Goal: Task Accomplishment & Management: Use online tool/utility

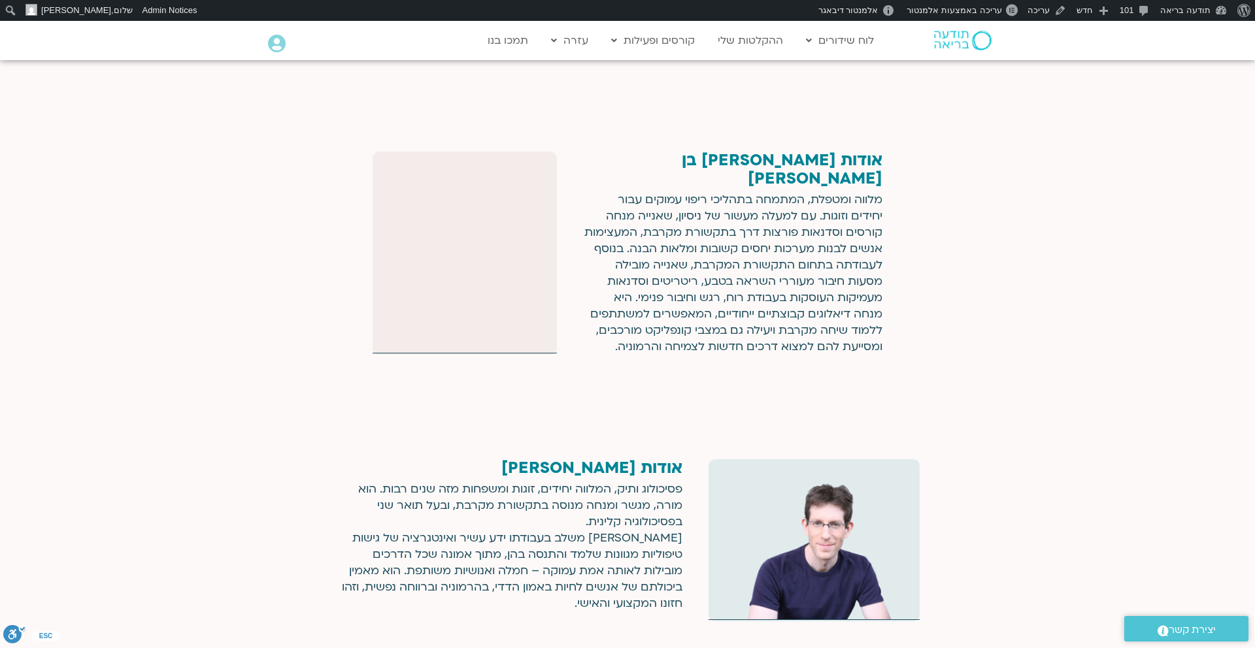
scroll to position [2433, 0]
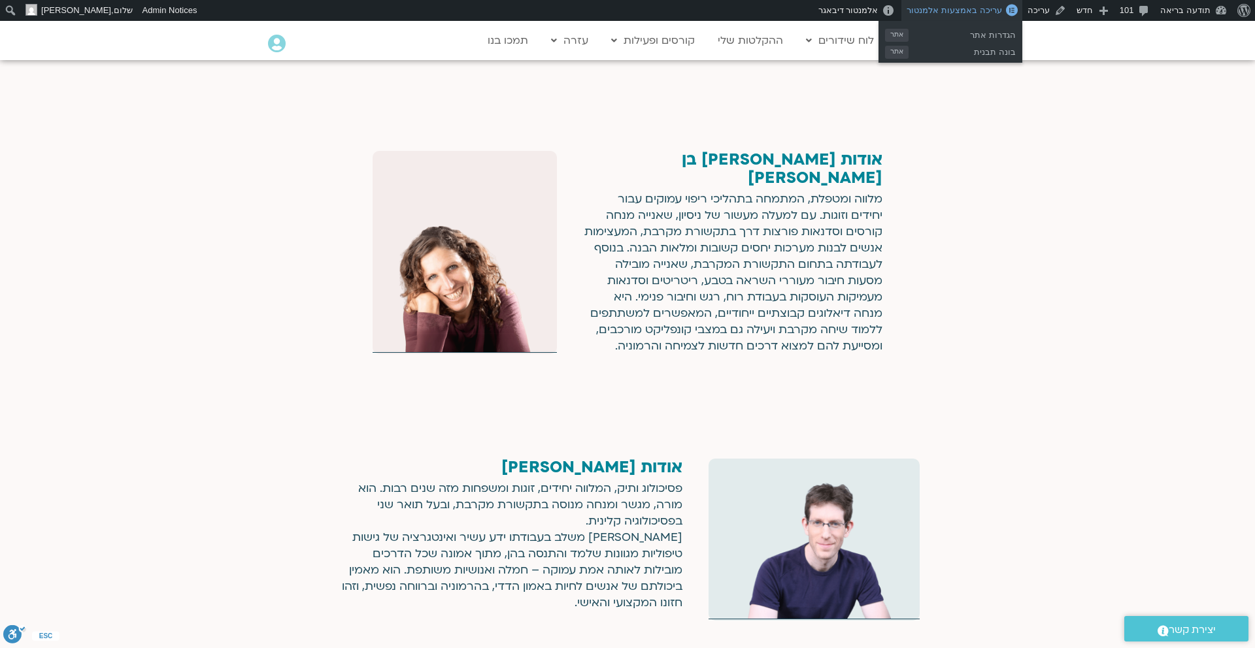
click at [973, 14] on span "עריכה באמצעות אלמנטור" at bounding box center [954, 10] width 95 height 10
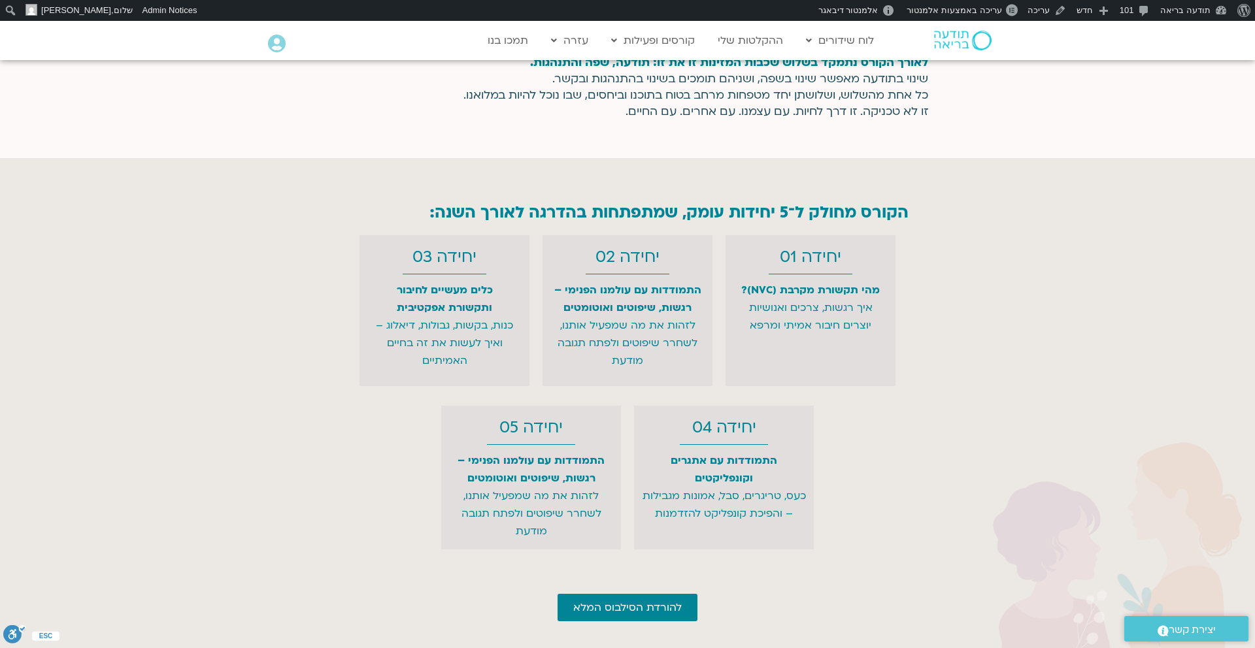
scroll to position [3363, 0]
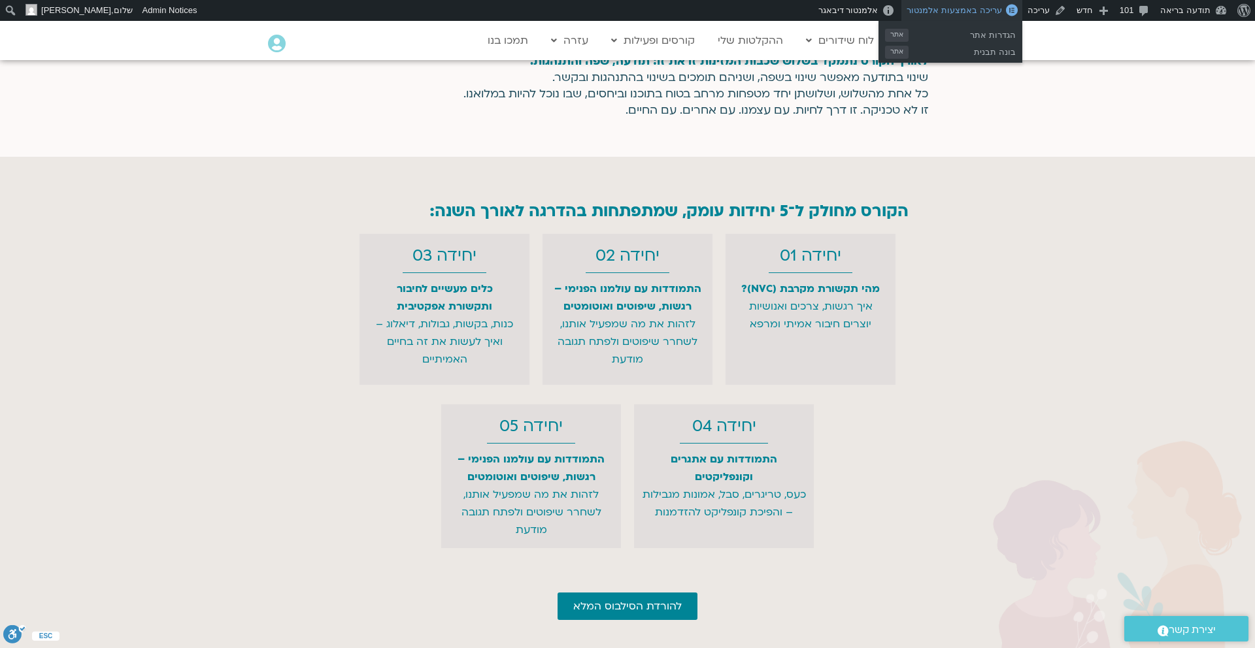
click at [980, 10] on span "עריכה באמצעות אלמנטור" at bounding box center [954, 10] width 95 height 10
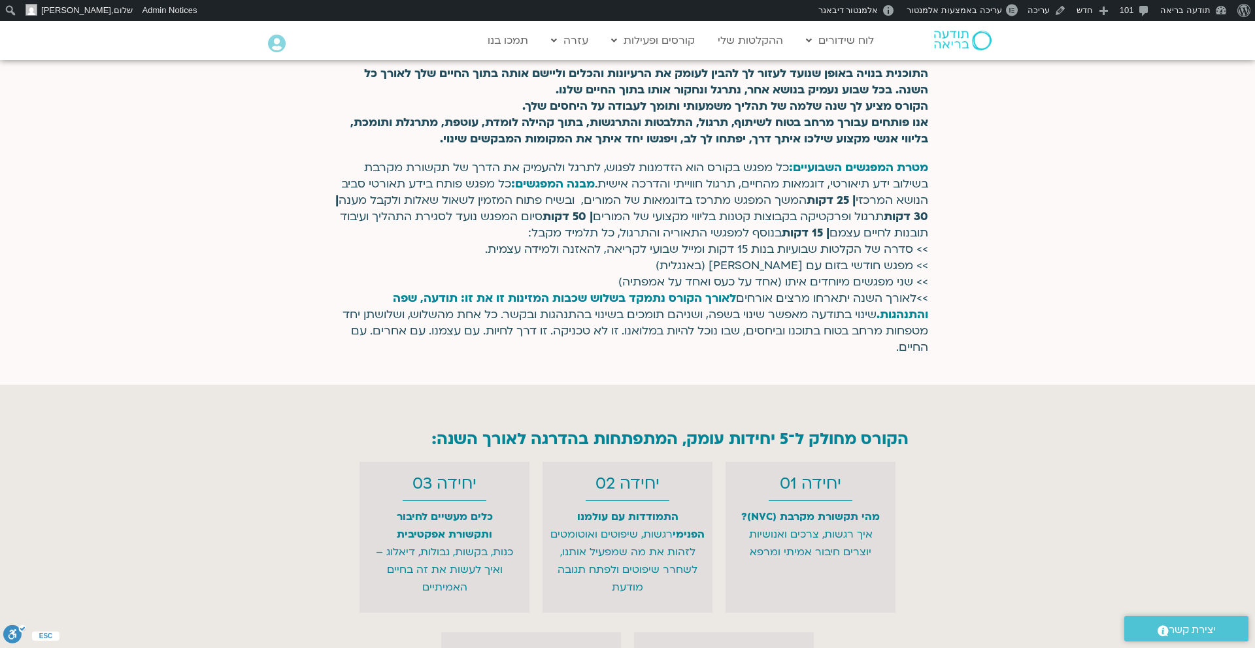
scroll to position [3104, 0]
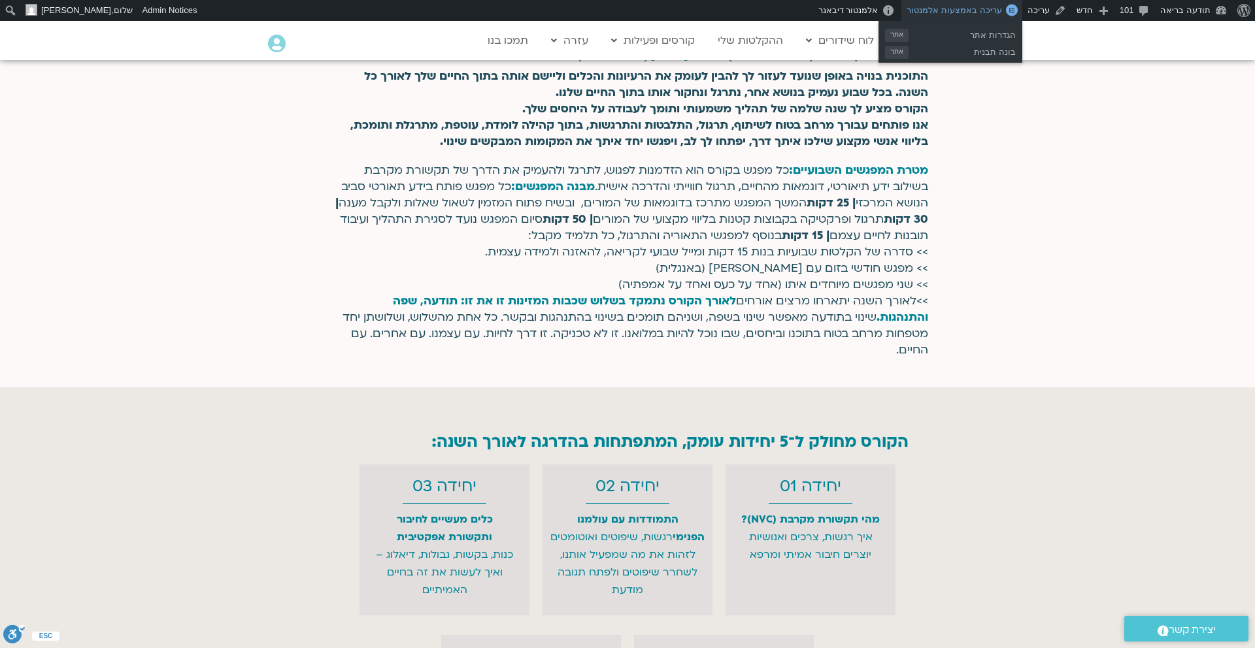
click at [971, 11] on span "עריכה באמצעות אלמנטור" at bounding box center [954, 10] width 95 height 10
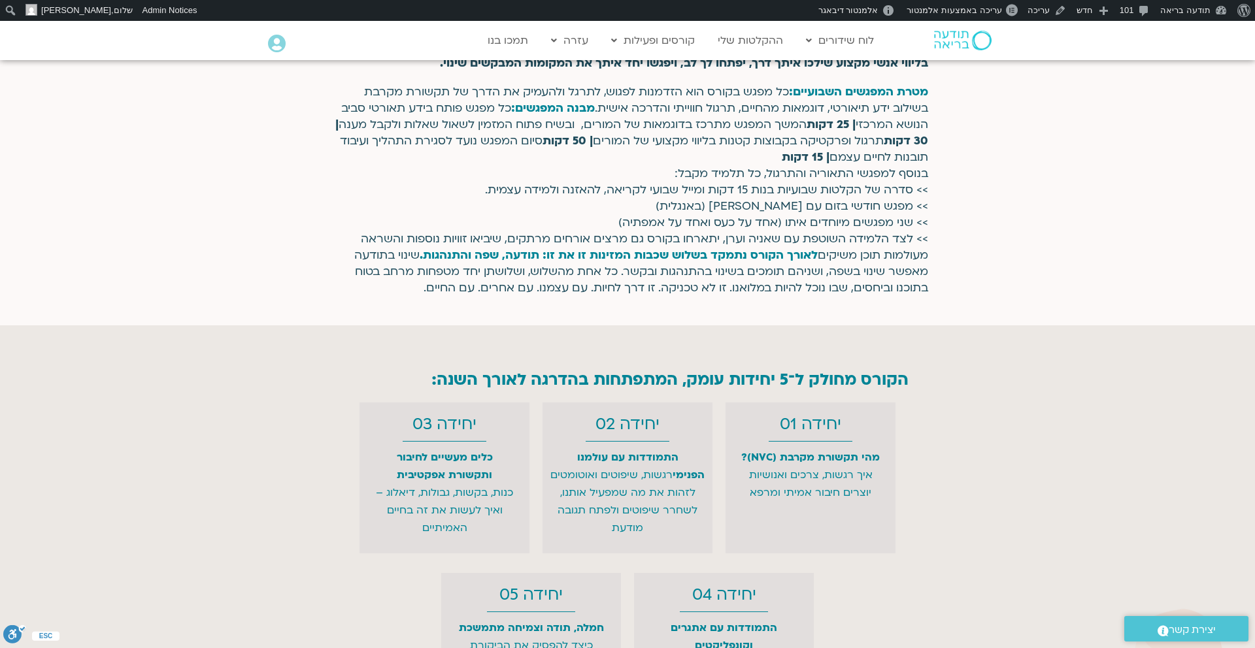
scroll to position [3170, 0]
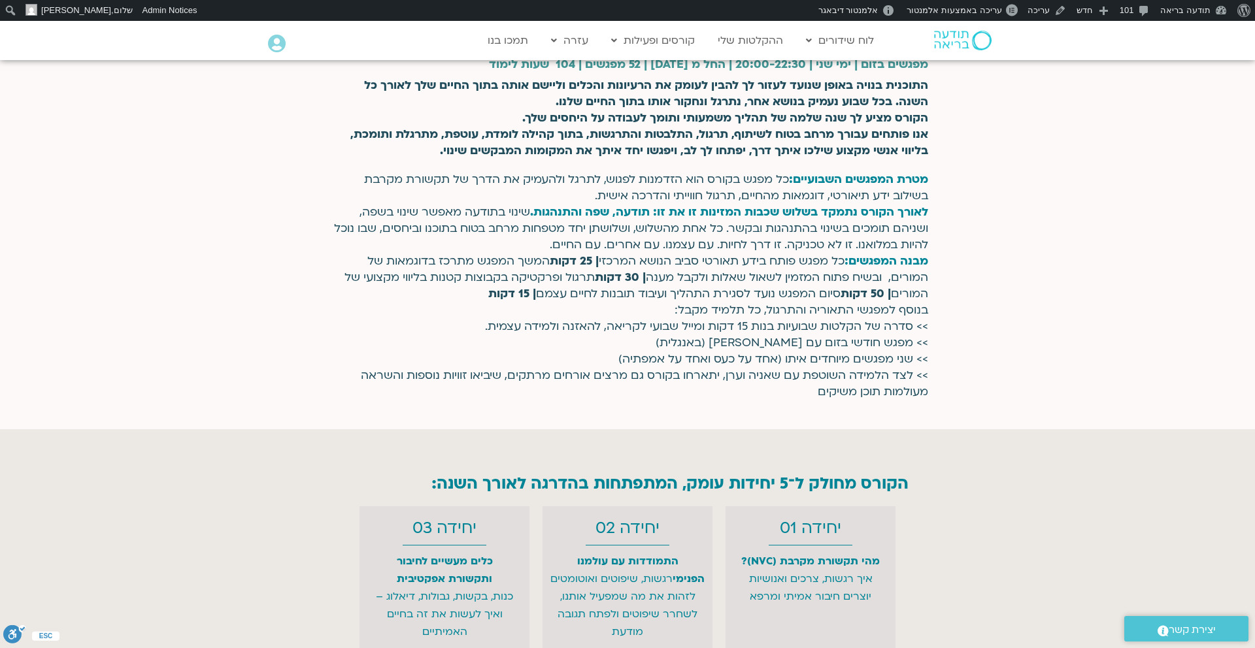
scroll to position [2971, 0]
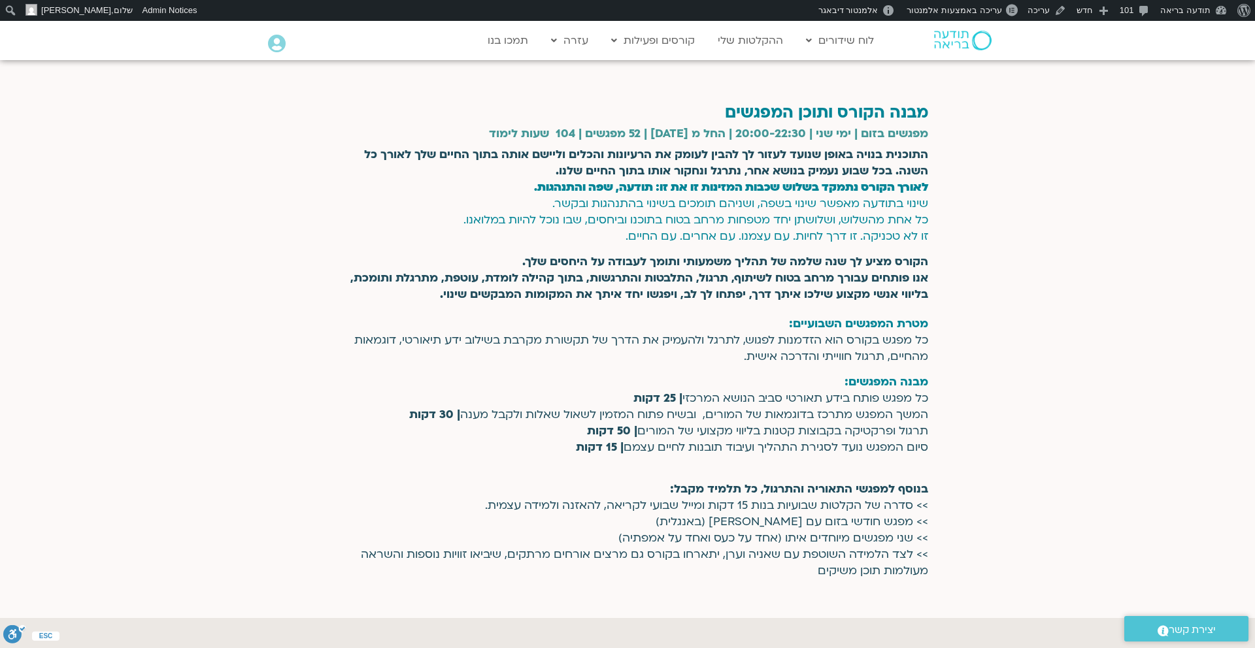
scroll to position [3024, 0]
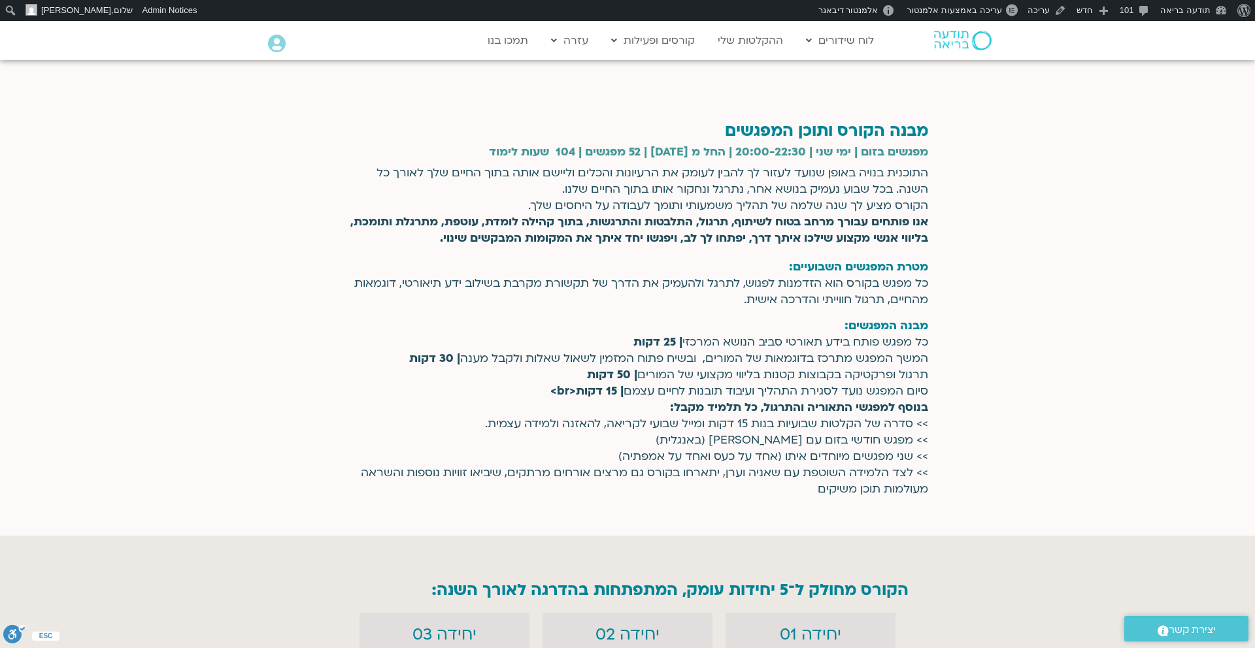
scroll to position [3127, 0]
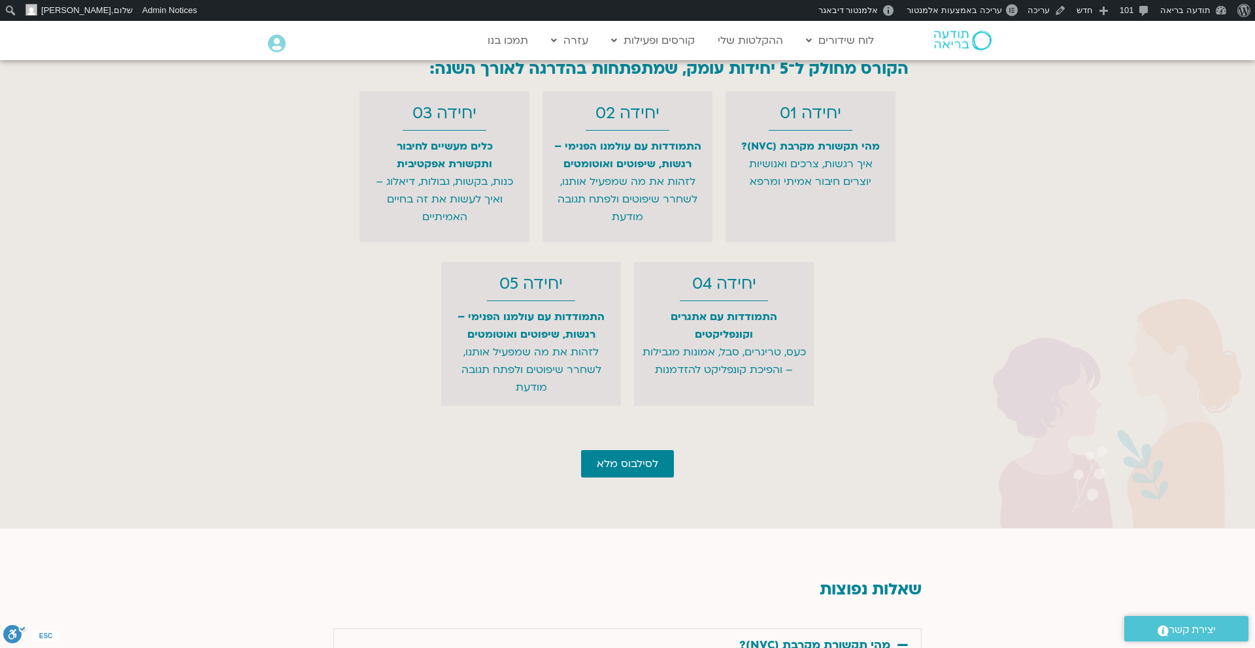
scroll to position [3478, 0]
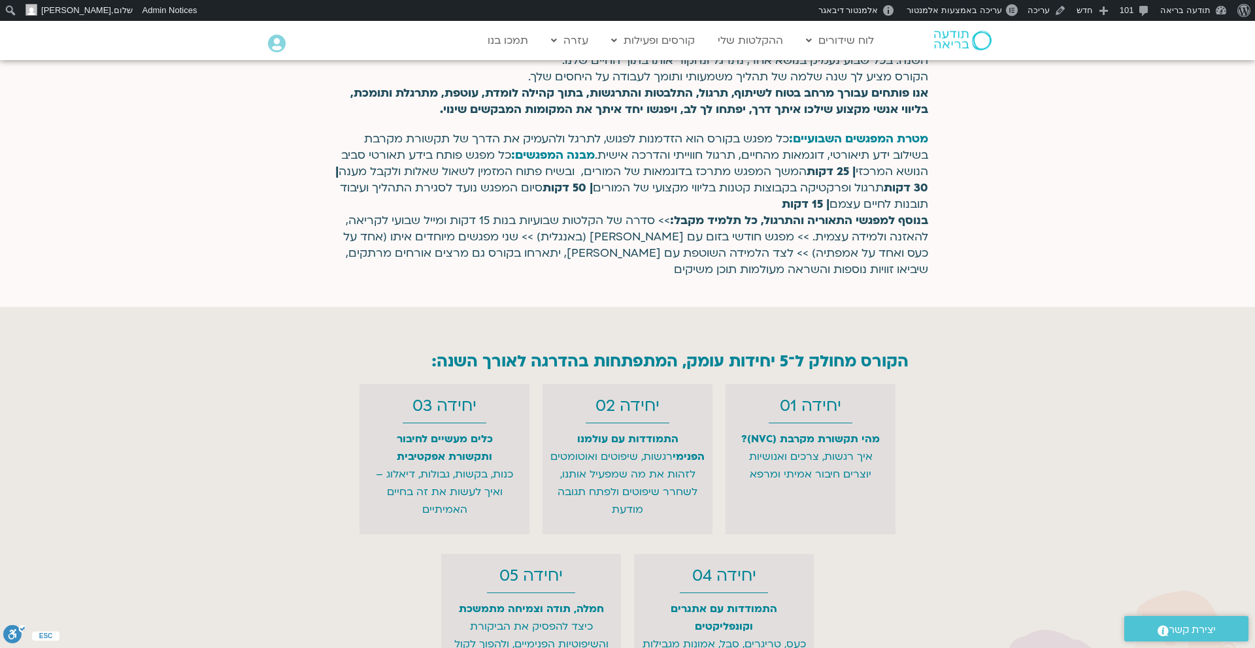
scroll to position [3241, 0]
